Goal: Check status: Check status

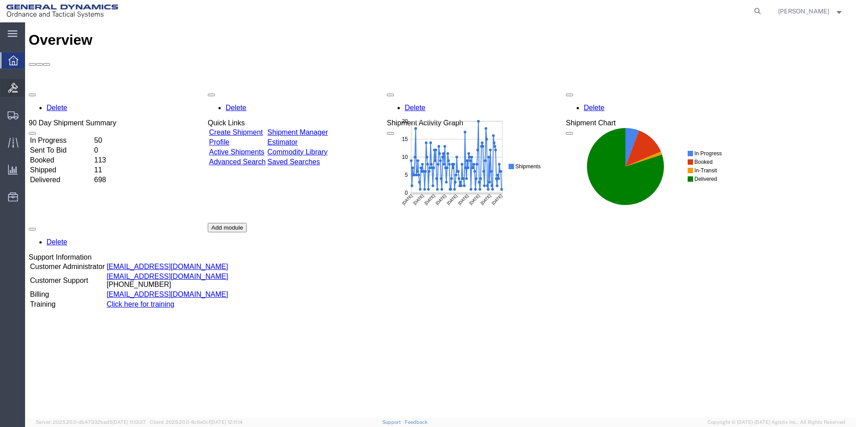
click at [11, 85] on icon at bounding box center [13, 88] width 10 height 10
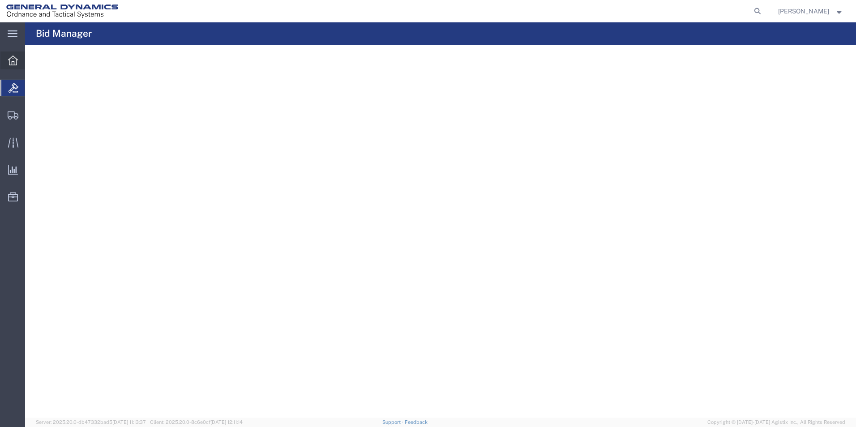
click at [13, 55] on div at bounding box center [12, 60] width 25 height 18
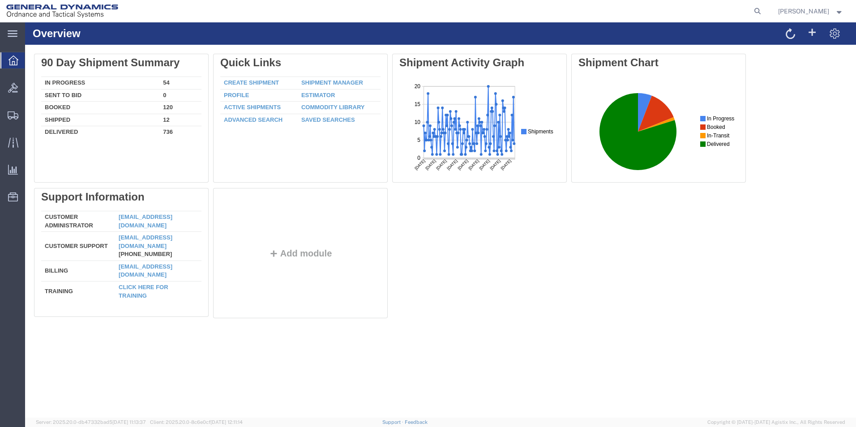
click at [9, 58] on icon at bounding box center [14, 60] width 10 height 10
click at [32, 59] on span "Overview" at bounding box center [28, 60] width 7 height 18
click at [0, 0] on span "Shipment Manager" at bounding box center [0, 0] width 0 height 0
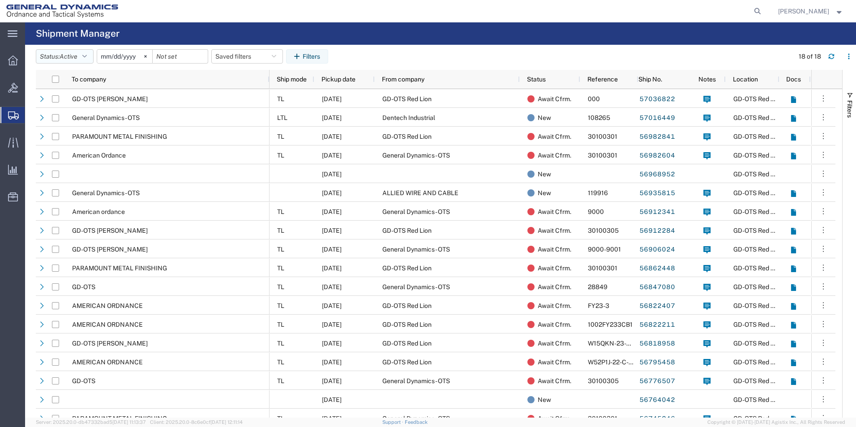
click at [86, 56] on icon "button" at bounding box center [84, 56] width 4 height 6
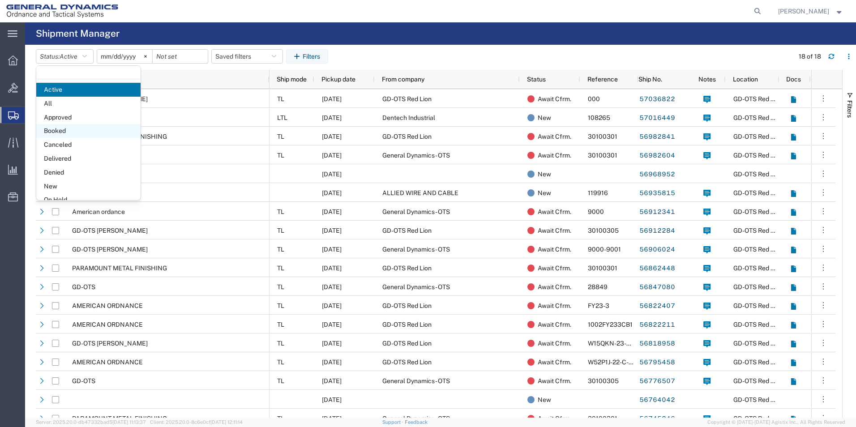
click at [58, 129] on span "Booked" at bounding box center [88, 131] width 104 height 14
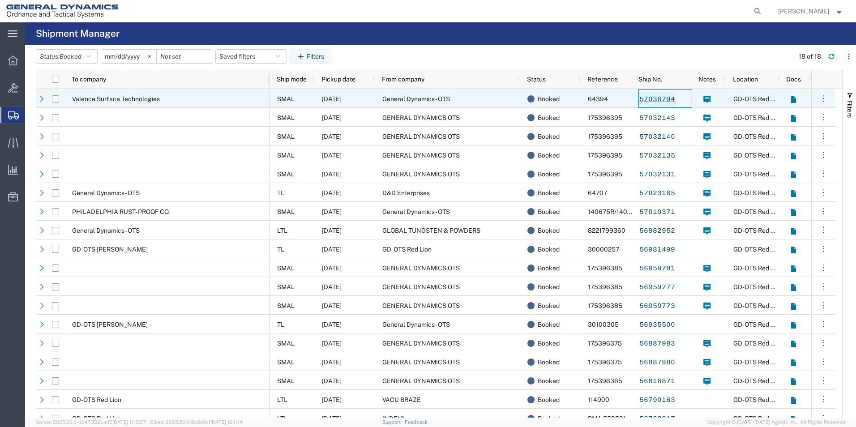
click at [657, 94] on link "57036794" at bounding box center [657, 99] width 37 height 14
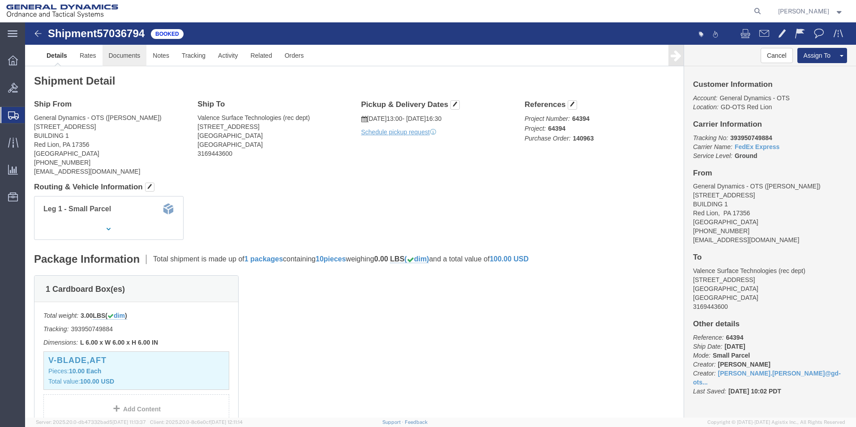
click link "Documents"
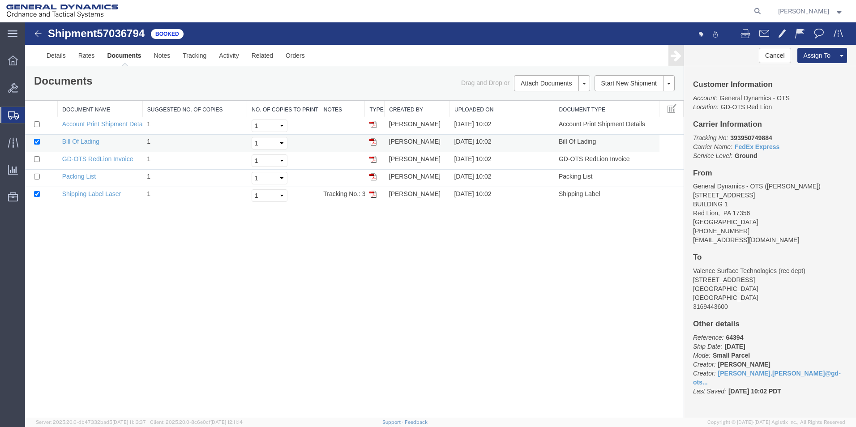
click at [372, 141] on img at bounding box center [372, 141] width 7 height 7
drag, startPoint x: 372, startPoint y: 125, endPoint x: 480, endPoint y: 226, distance: 148.2
click at [372, 125] on img at bounding box center [372, 124] width 7 height 7
drag, startPoint x: 80, startPoint y: 179, endPoint x: 544, endPoint y: 359, distance: 497.8
click at [80, 179] on link "Packing List" at bounding box center [79, 176] width 34 height 7
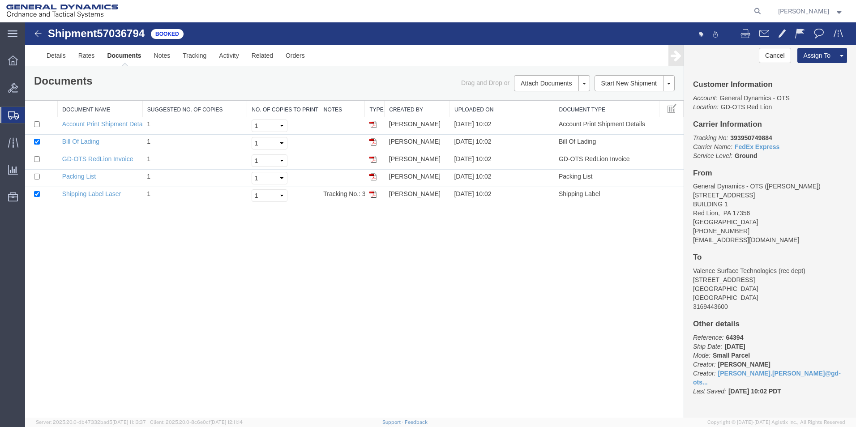
click at [375, 178] on img at bounding box center [372, 176] width 7 height 7
click at [760, 147] on link "FedEx Express" at bounding box center [756, 146] width 45 height 7
